Goal: Find specific page/section: Find specific page/section

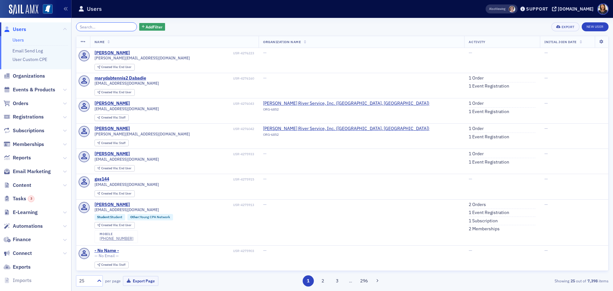
click at [100, 29] on input "search" at bounding box center [106, 26] width 61 height 9
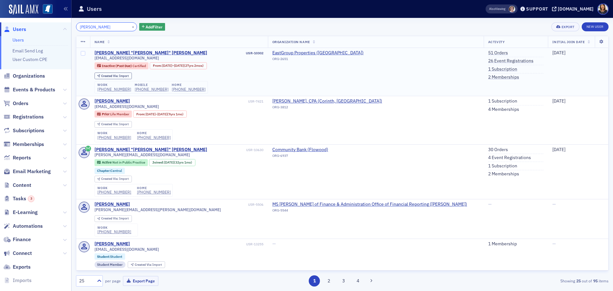
type input "[PERSON_NAME]"
click at [114, 49] on td "[PERSON_NAME] "[PERSON_NAME]" Gray USR-10302 [EMAIL_ADDRESS][DOMAIN_NAME] Inact…" at bounding box center [179, 72] width 178 height 48
click at [115, 50] on div "[PERSON_NAME] "[PERSON_NAME]" [PERSON_NAME]" at bounding box center [150, 53] width 113 height 6
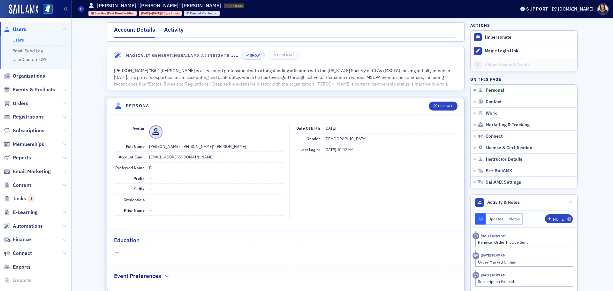
click at [171, 29] on div "Activity" at bounding box center [173, 32] width 19 height 12
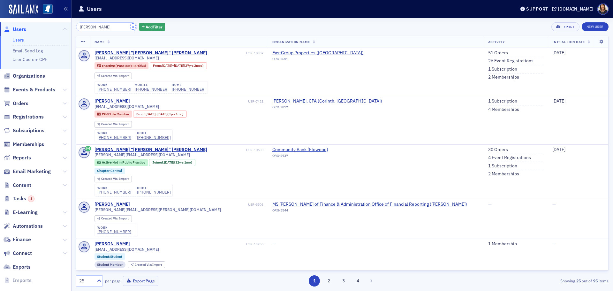
click at [130, 27] on button "×" at bounding box center [133, 27] width 6 height 6
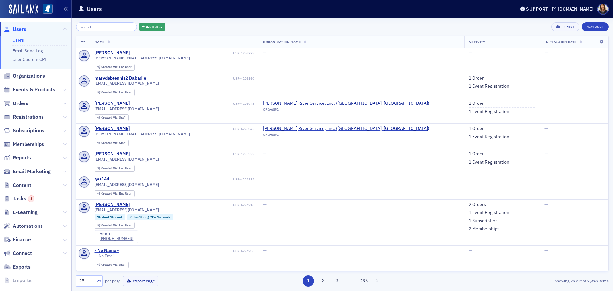
click at [23, 30] on span "Users" at bounding box center [19, 29] width 13 height 7
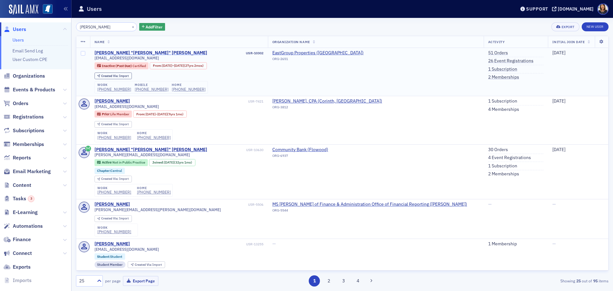
type input "[PERSON_NAME]"
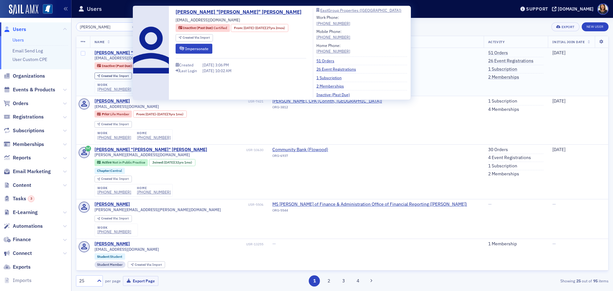
click at [113, 53] on div "[PERSON_NAME] "[PERSON_NAME]" [PERSON_NAME]" at bounding box center [150, 53] width 113 height 6
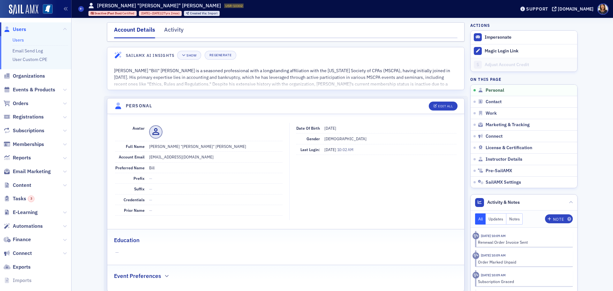
click at [18, 33] on span "Users" at bounding box center [19, 29] width 13 height 7
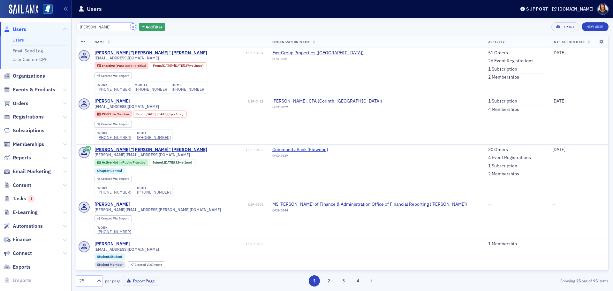
click at [130, 25] on button "×" at bounding box center [133, 27] width 6 height 6
